Goal: Check status: Check status

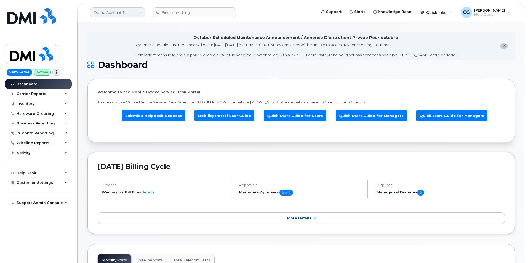
click at [102, 12] on link "Demo Account 1" at bounding box center [117, 12] width 55 height 10
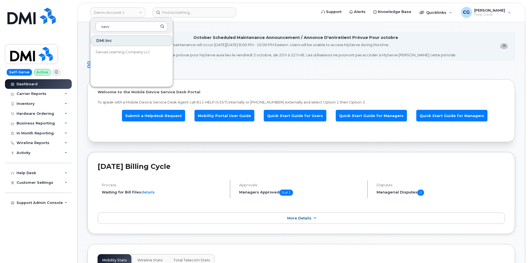
type input "savv"
click at [115, 51] on span "Savvas Learning Company LLC" at bounding box center [122, 52] width 55 height 6
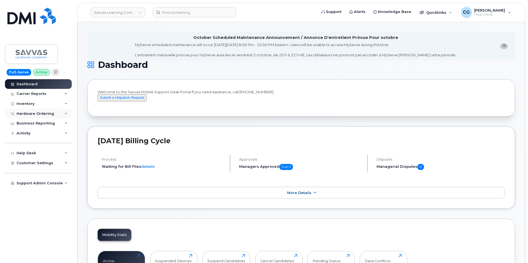
click at [25, 113] on div "Hardware Ordering" at bounding box center [36, 113] width 38 height 4
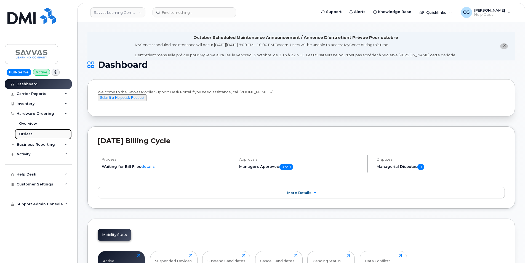
click at [27, 132] on div "Orders" at bounding box center [26, 134] width 14 height 5
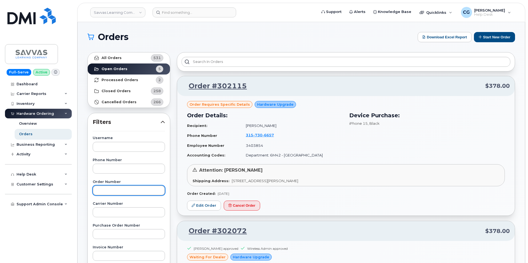
click at [113, 189] on input "text" at bounding box center [129, 190] width 72 height 10
type input "301897"
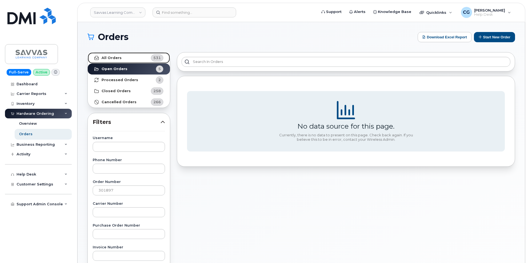
click at [105, 56] on strong "All Orders" at bounding box center [112, 58] width 20 height 4
